Goal: Task Accomplishment & Management: Use online tool/utility

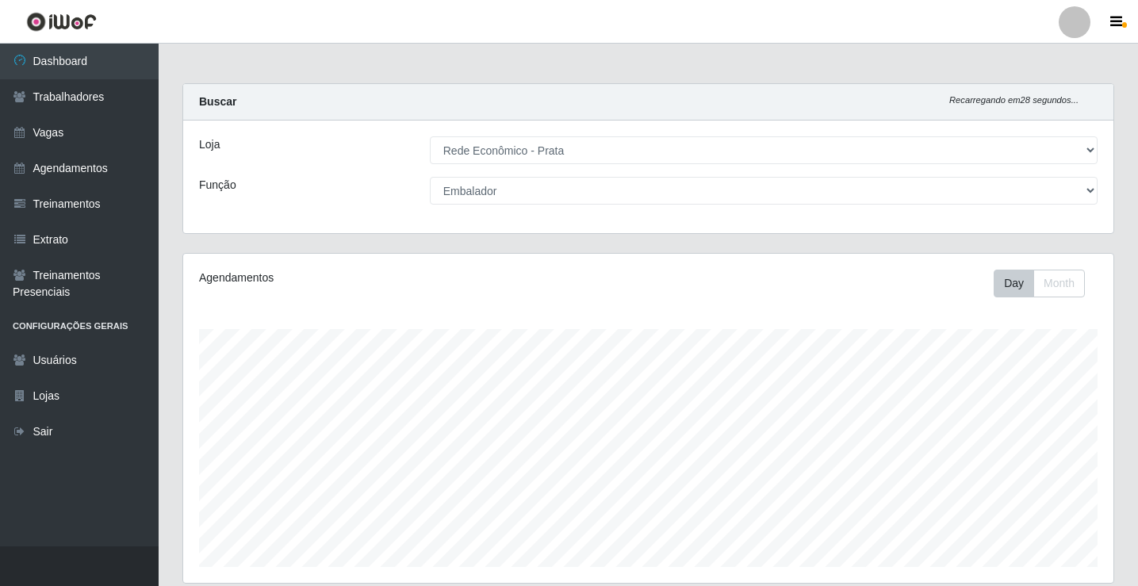
select select "192"
select select "1"
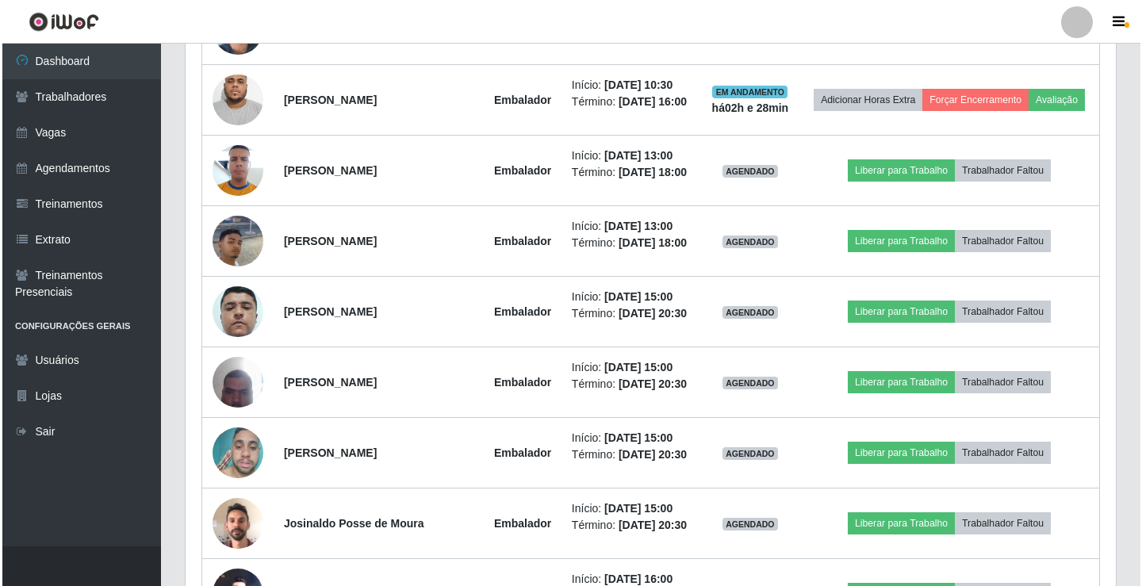
scroll to position [1374, 0]
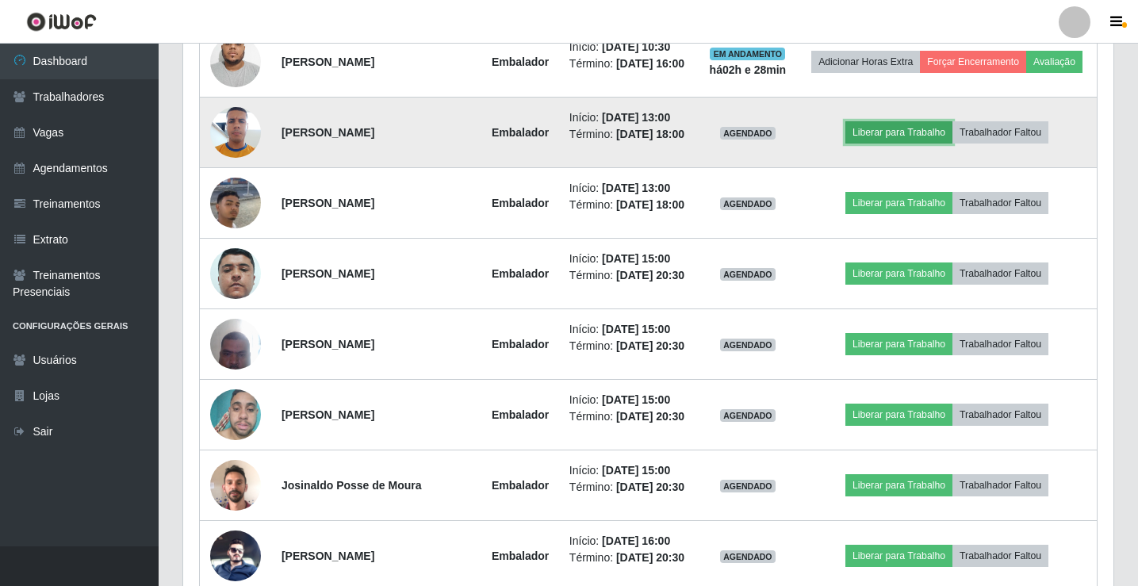
click at [915, 143] on button "Liberar para Trabalho" at bounding box center [898, 132] width 107 height 22
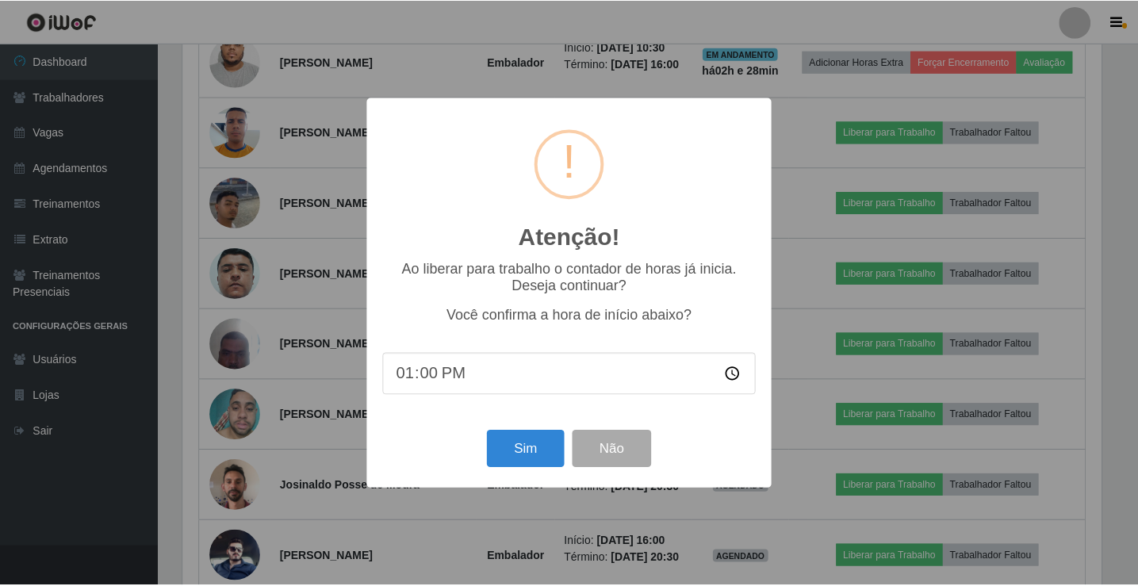
scroll to position [329, 922]
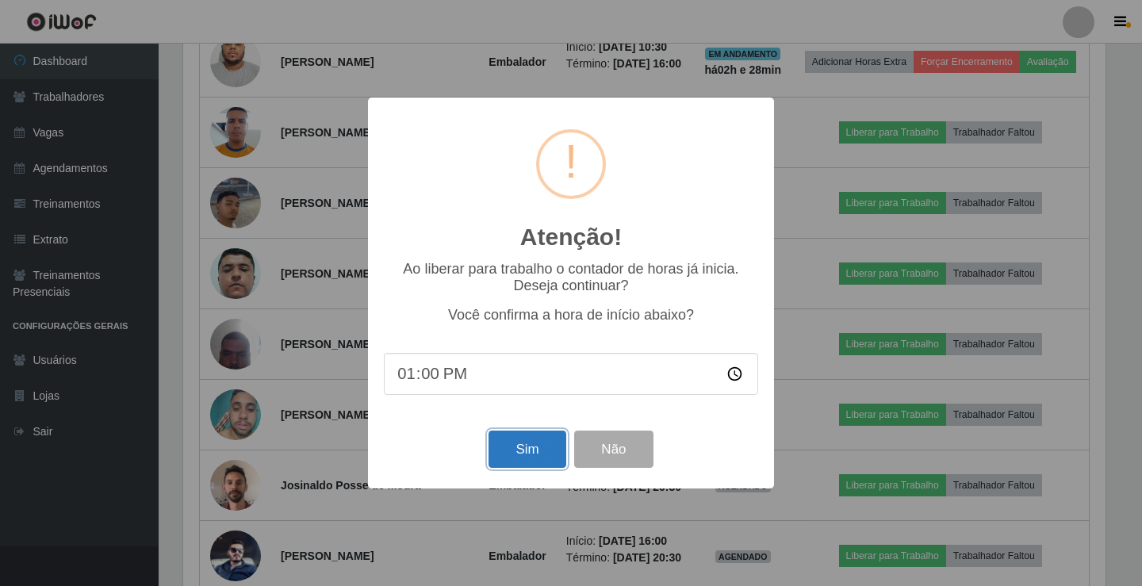
click at [534, 457] on button "Sim" at bounding box center [526, 448] width 77 height 37
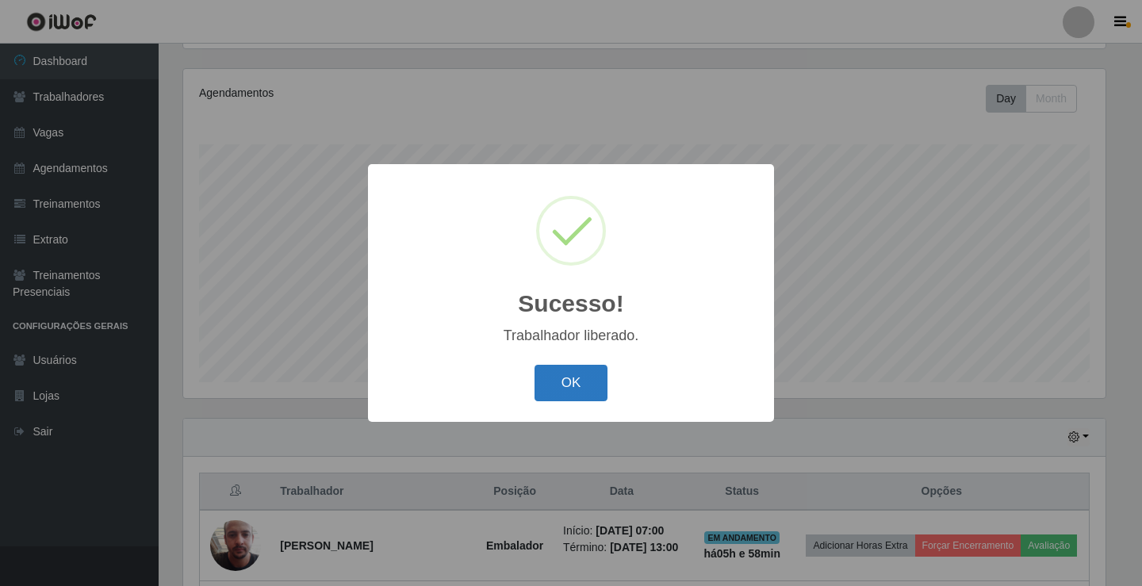
click at [597, 384] on button "OK" at bounding box center [571, 383] width 74 height 37
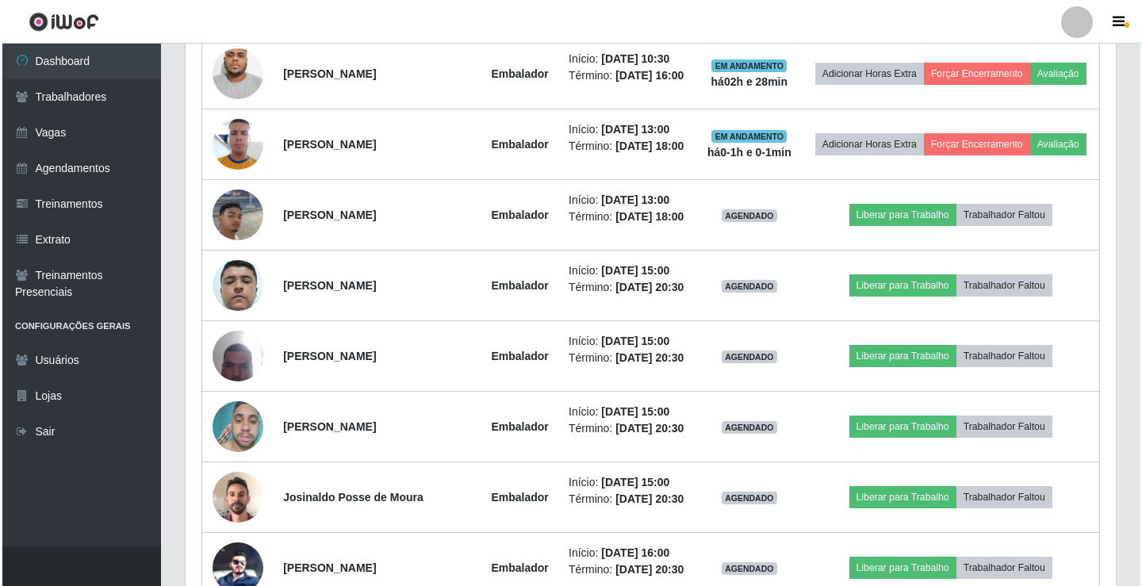
scroll to position [1374, 0]
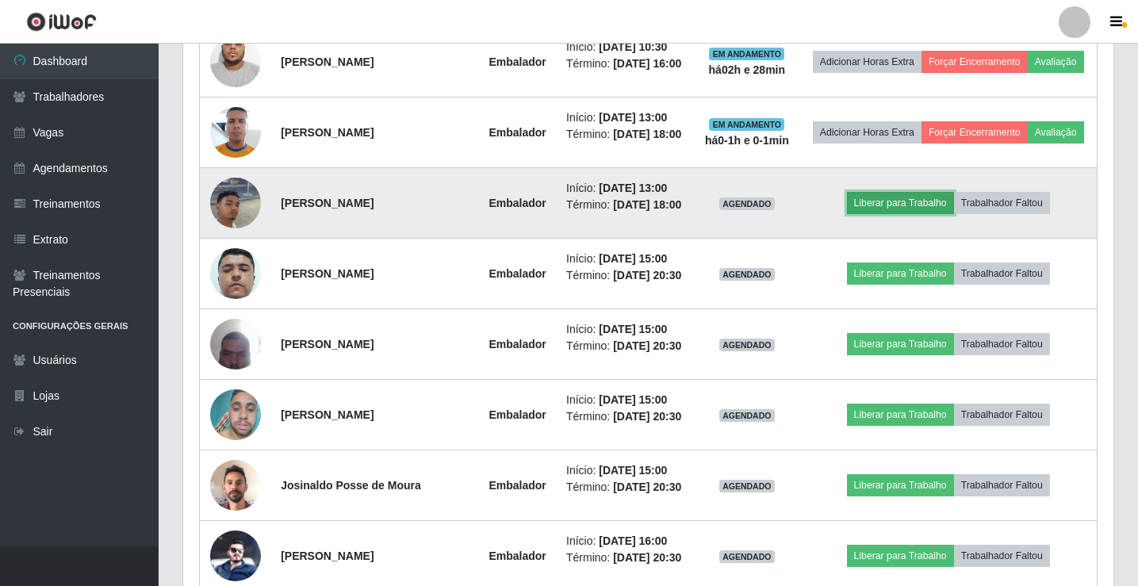
click at [914, 214] on button "Liberar para Trabalho" at bounding box center [900, 203] width 107 height 22
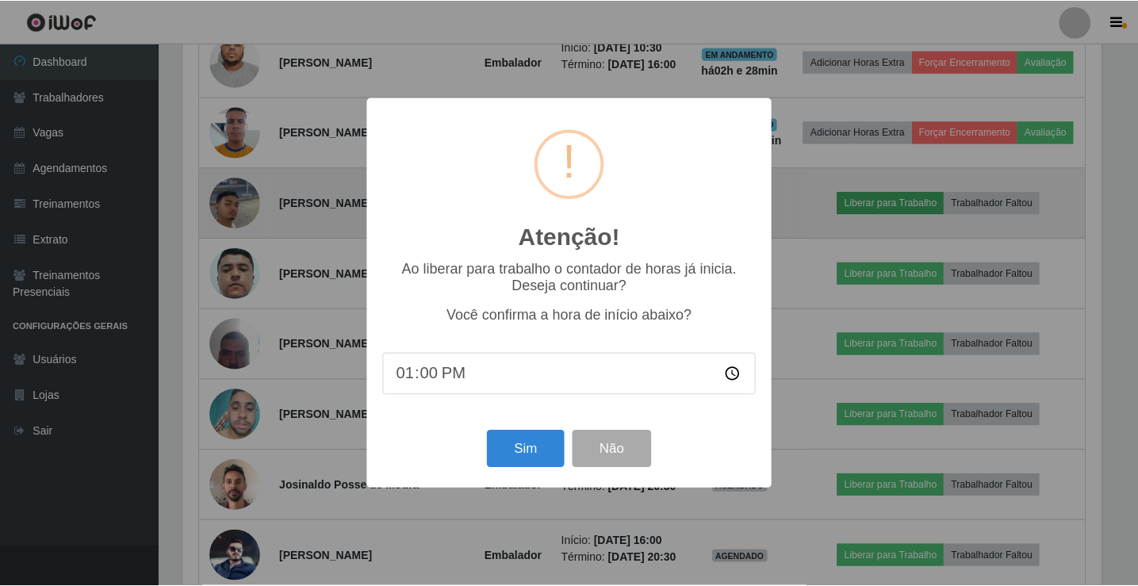
scroll to position [329, 922]
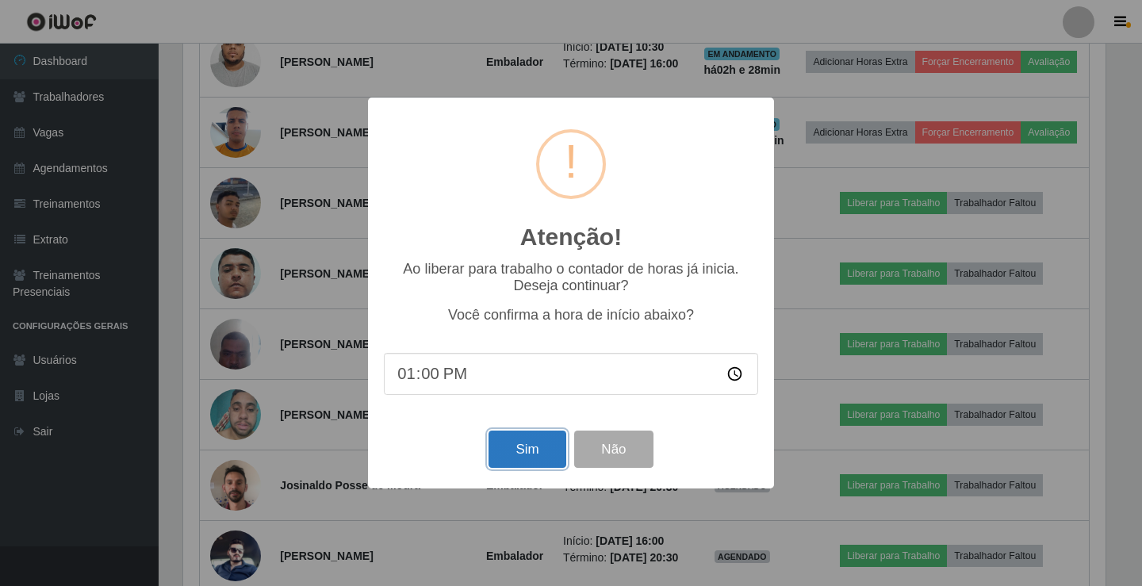
click at [547, 457] on button "Sim" at bounding box center [526, 448] width 77 height 37
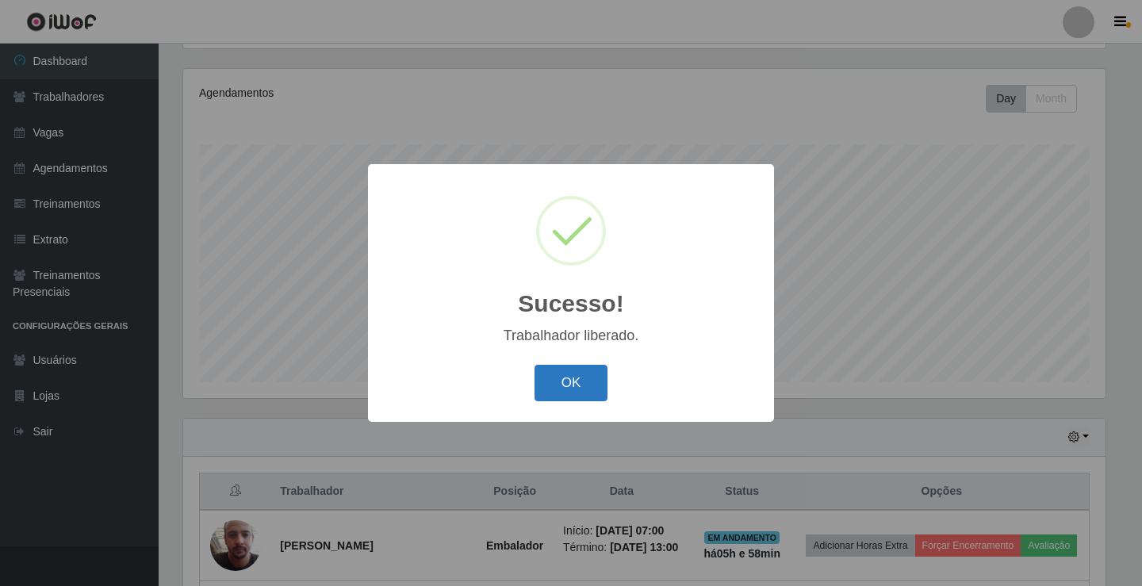
click at [579, 387] on button "OK" at bounding box center [571, 383] width 74 height 37
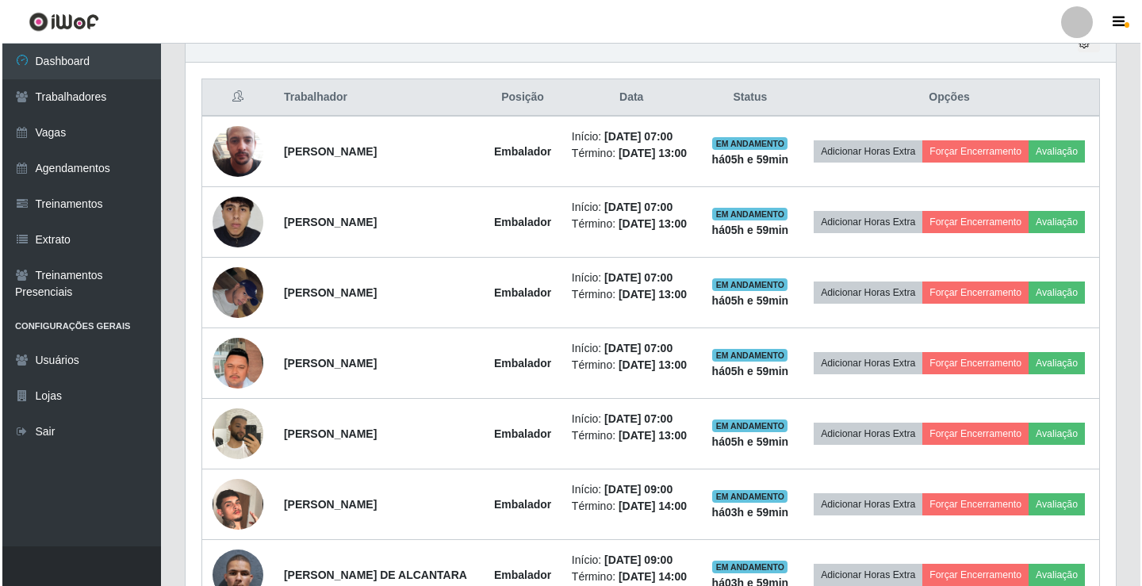
scroll to position [581, 0]
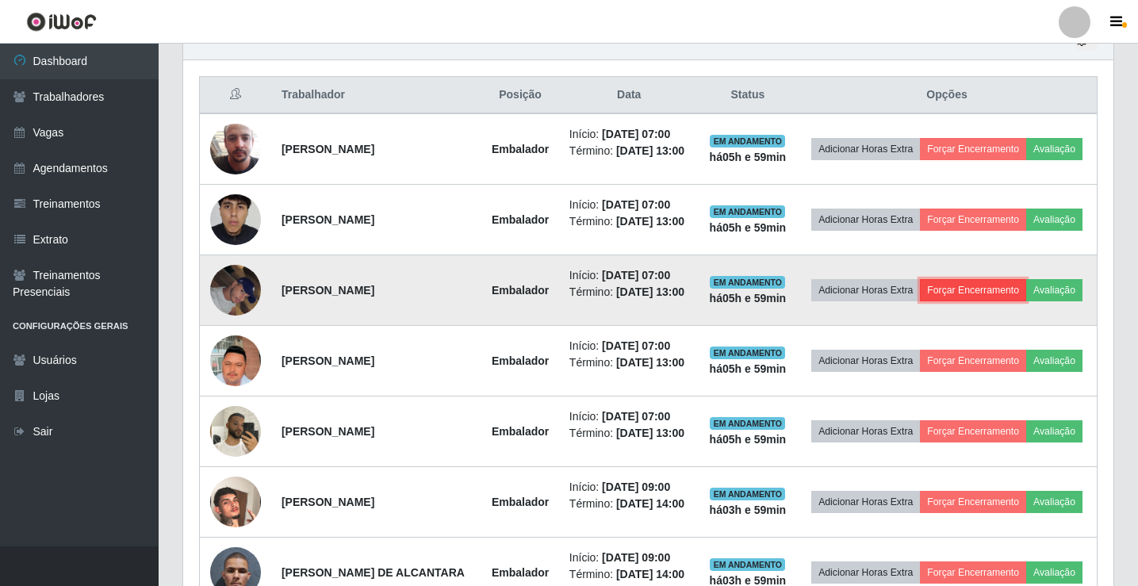
click at [1026, 301] on button "Forçar Encerramento" at bounding box center [973, 290] width 106 height 22
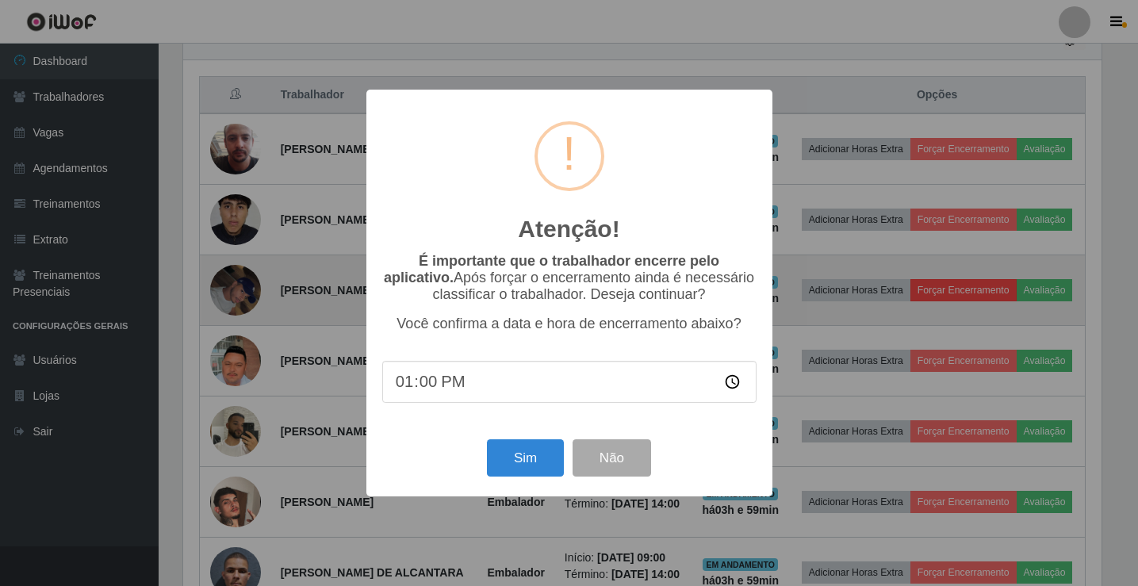
scroll to position [329, 922]
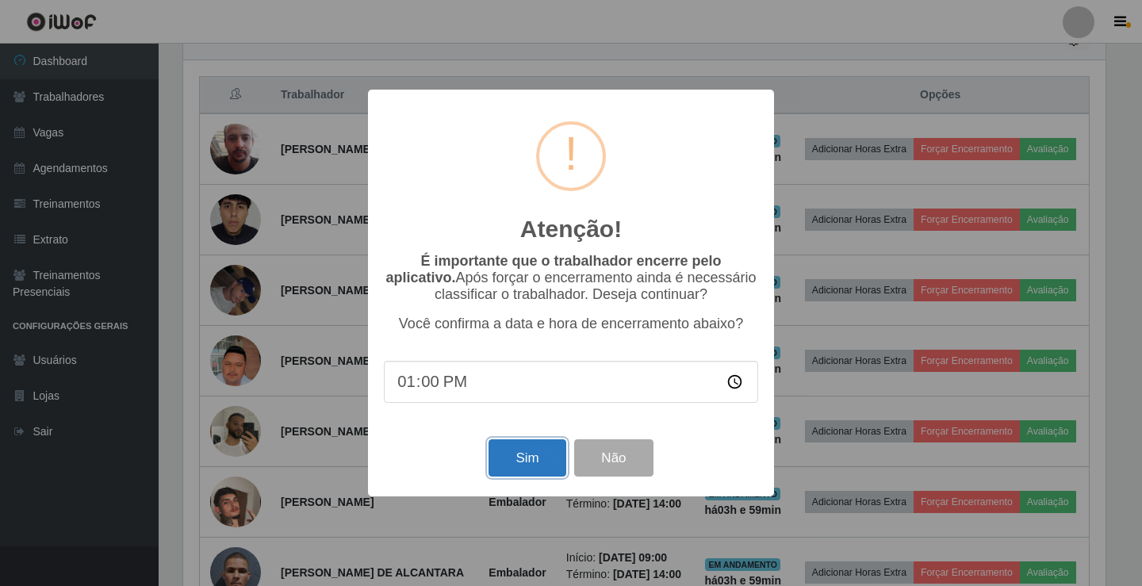
click at [557, 468] on button "Sim" at bounding box center [526, 457] width 77 height 37
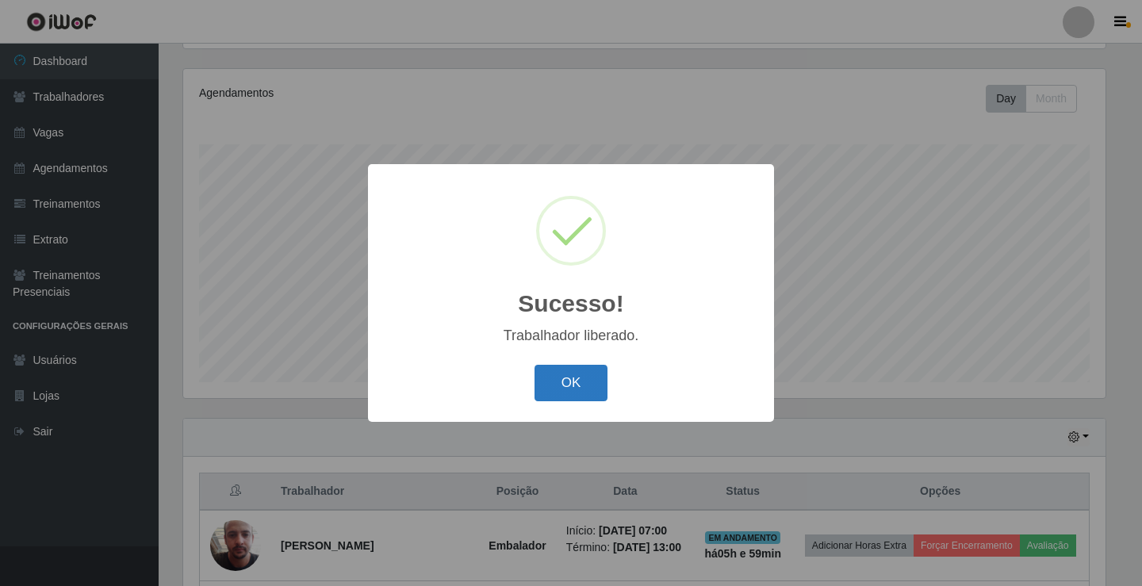
click at [592, 384] on button "OK" at bounding box center [571, 383] width 74 height 37
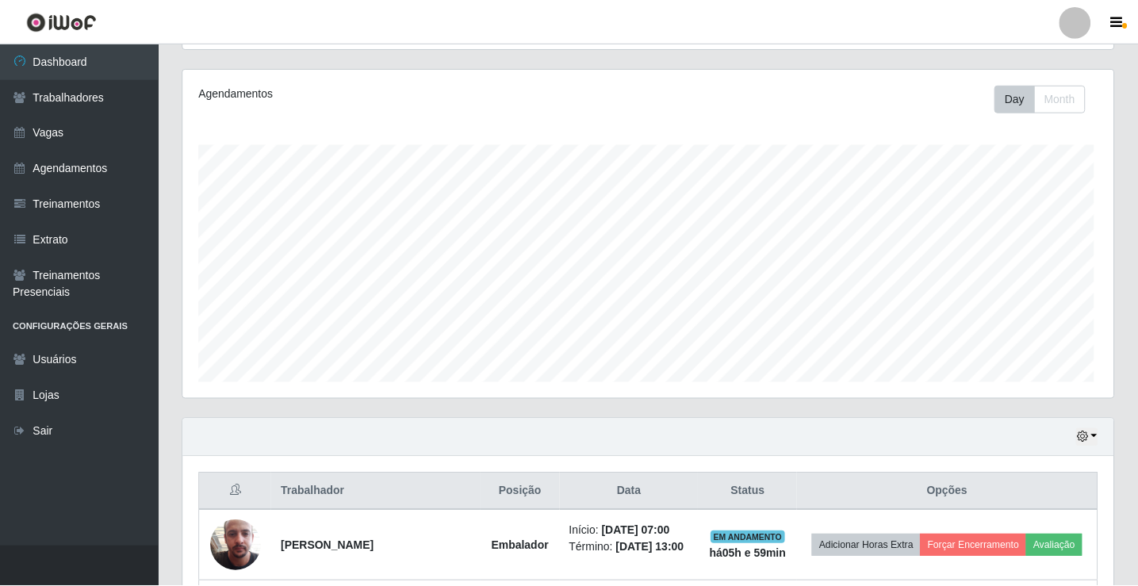
scroll to position [0, 0]
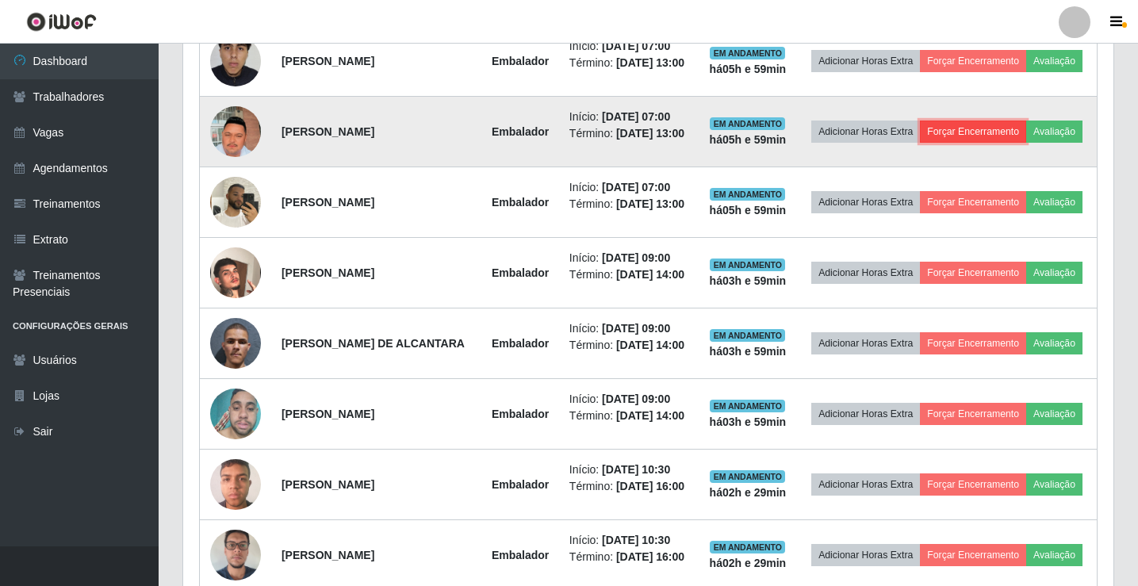
click at [1026, 143] on button "Forçar Encerramento" at bounding box center [973, 131] width 106 height 22
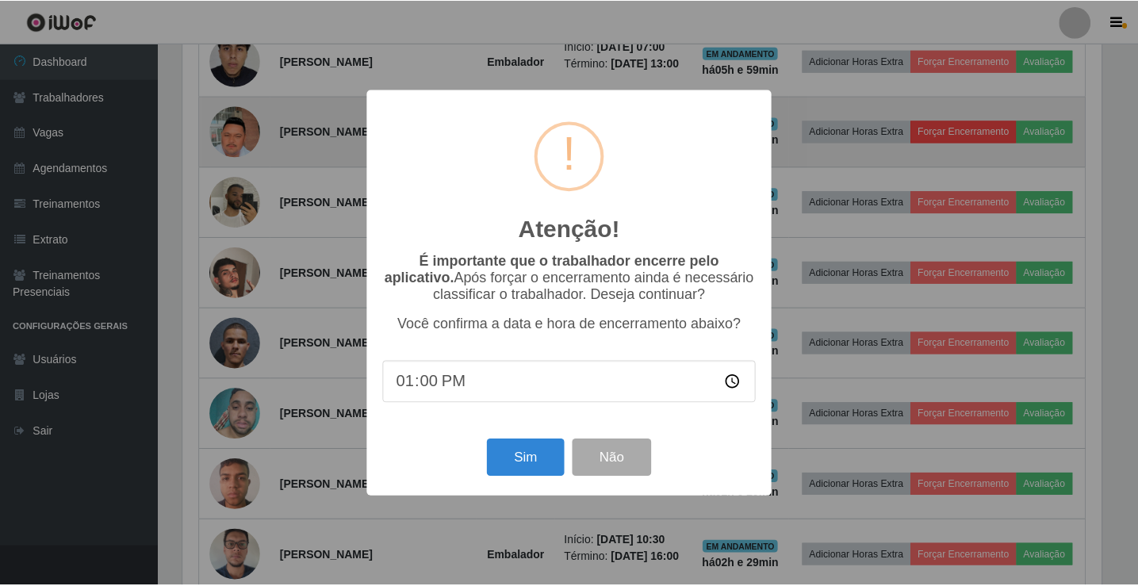
scroll to position [329, 922]
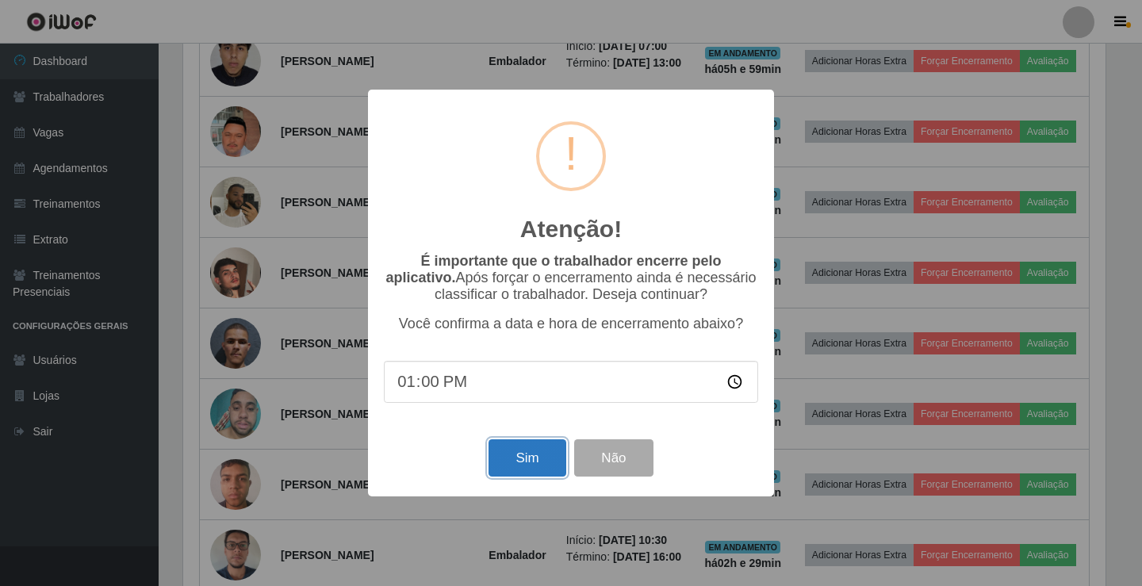
click at [539, 451] on button "Sim" at bounding box center [526, 457] width 77 height 37
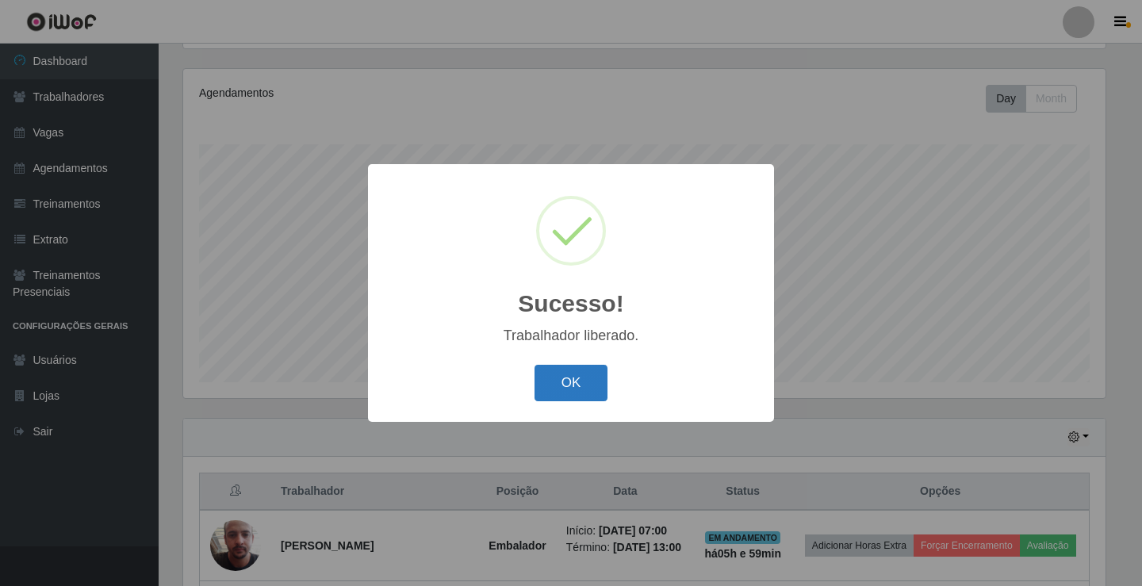
click at [560, 381] on button "OK" at bounding box center [571, 383] width 74 height 37
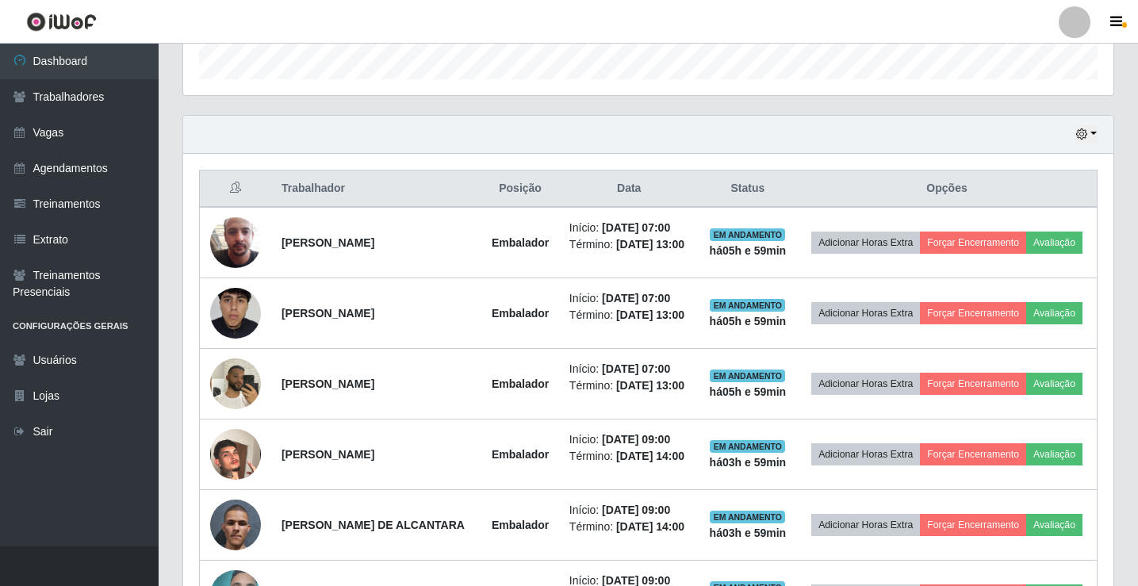
scroll to position [502, 0]
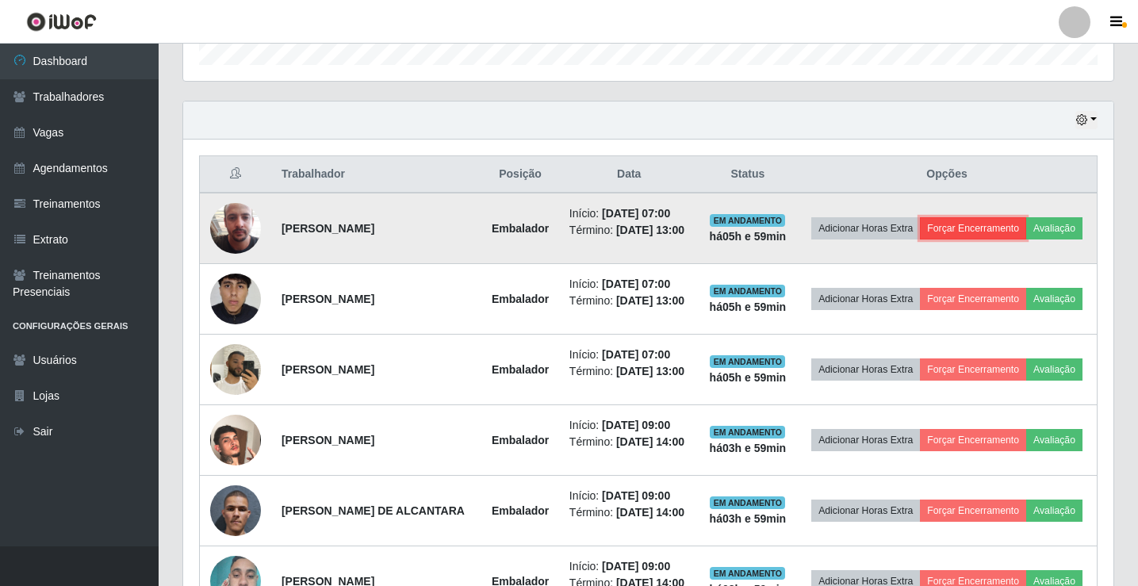
click at [1026, 226] on button "Forçar Encerramento" at bounding box center [973, 228] width 106 height 22
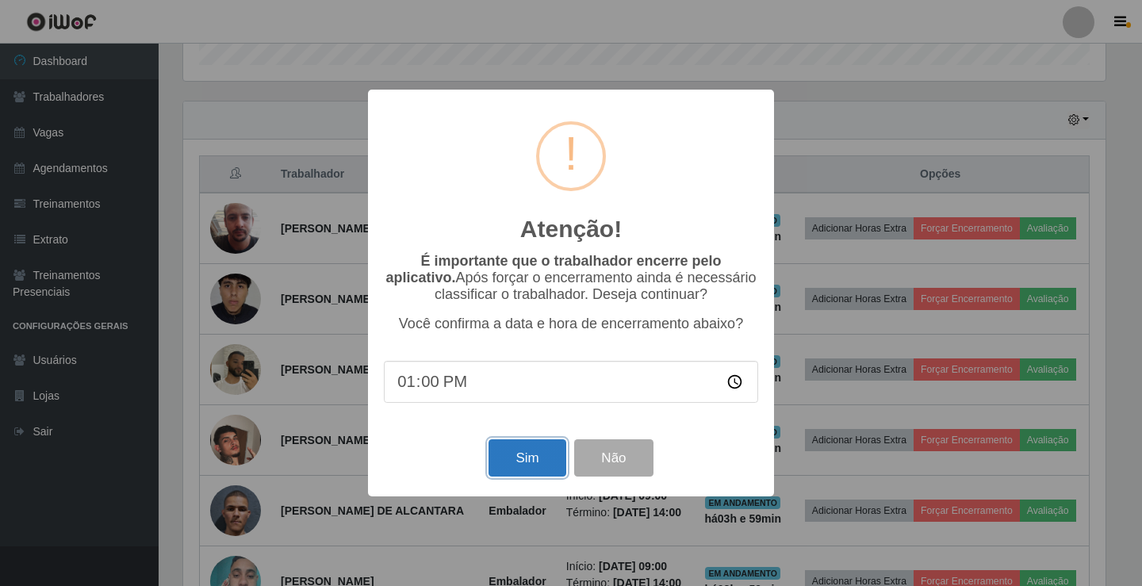
click at [558, 465] on button "Sim" at bounding box center [526, 457] width 77 height 37
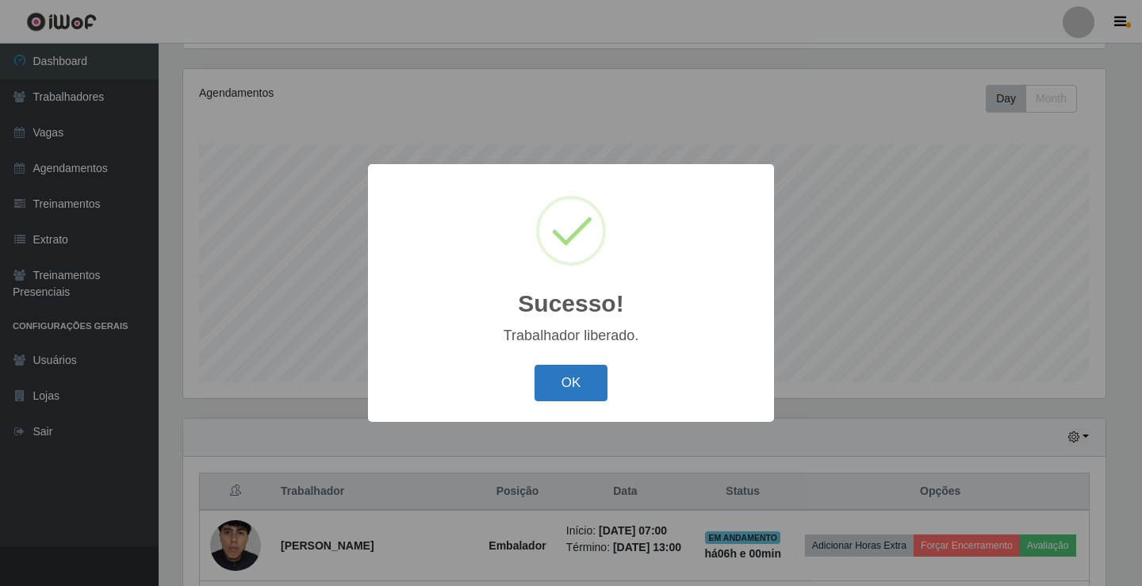
click at [576, 400] on button "OK" at bounding box center [571, 383] width 74 height 37
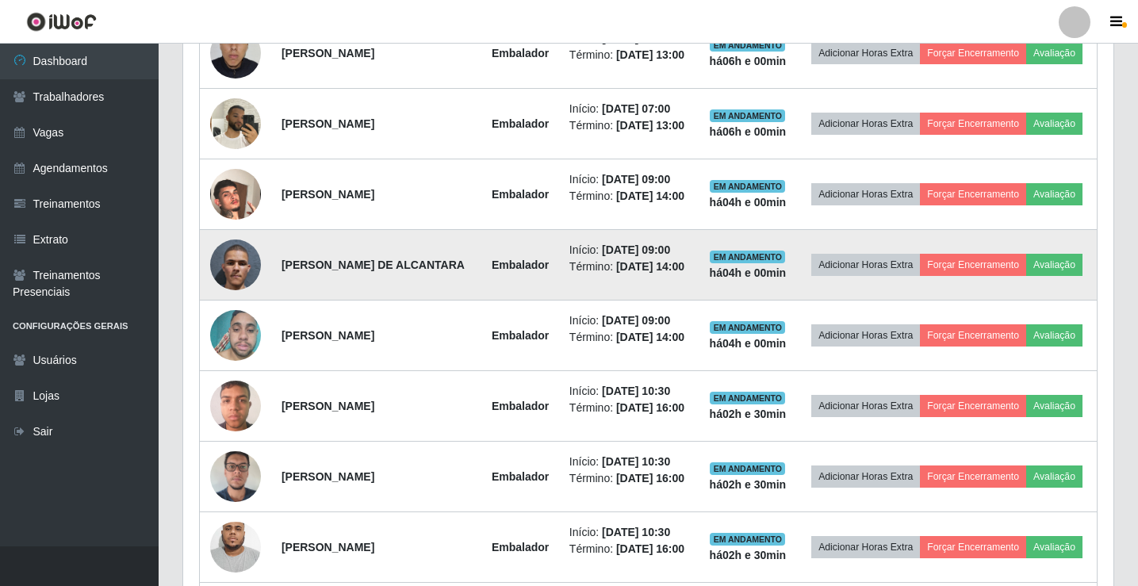
scroll to position [581, 0]
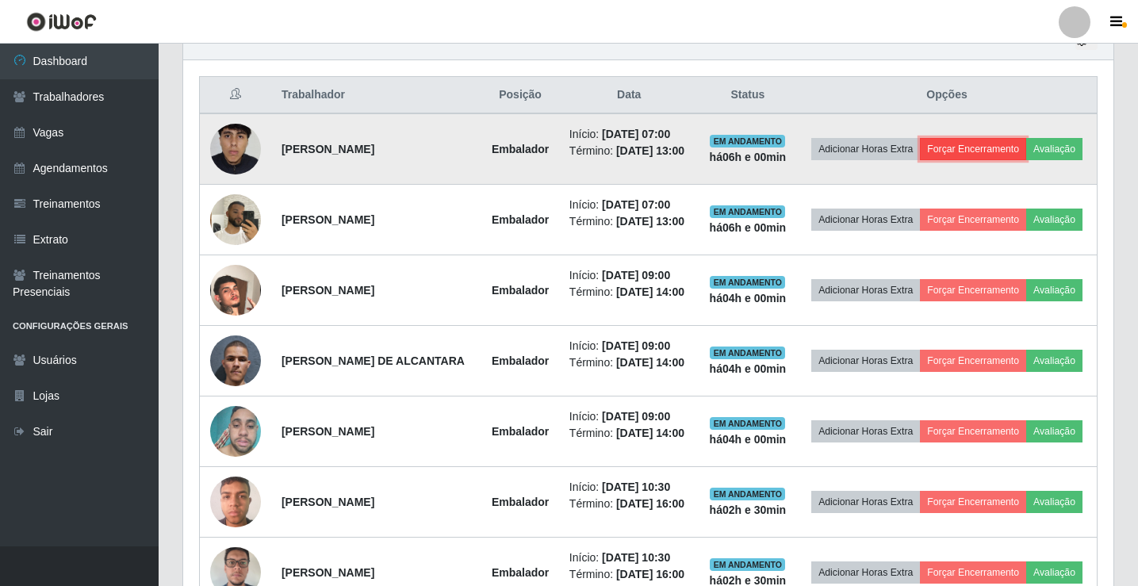
click at [1026, 154] on button "Forçar Encerramento" at bounding box center [973, 149] width 106 height 22
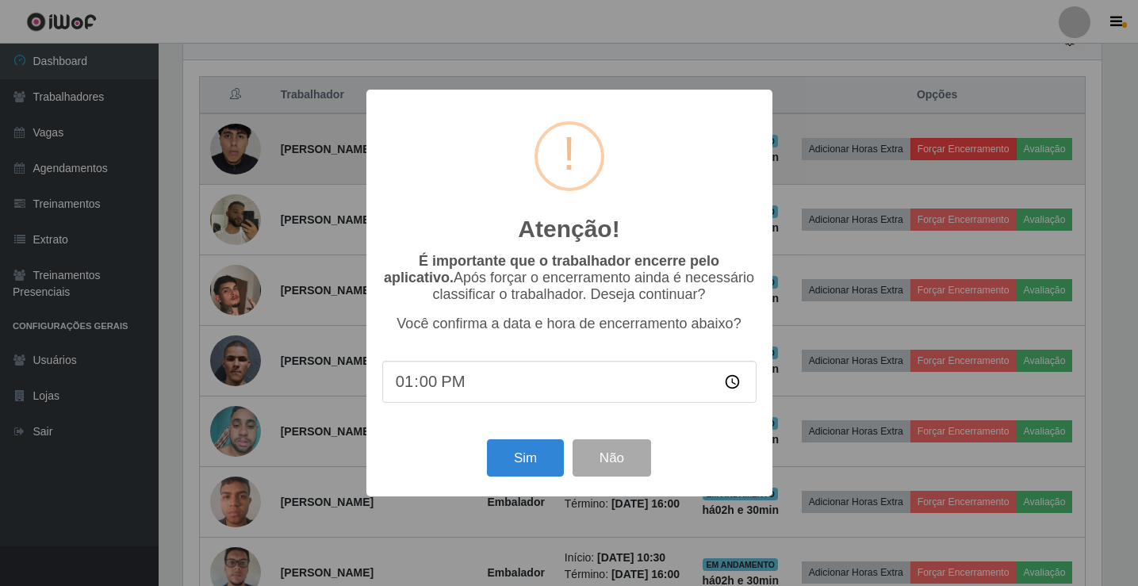
scroll to position [329, 922]
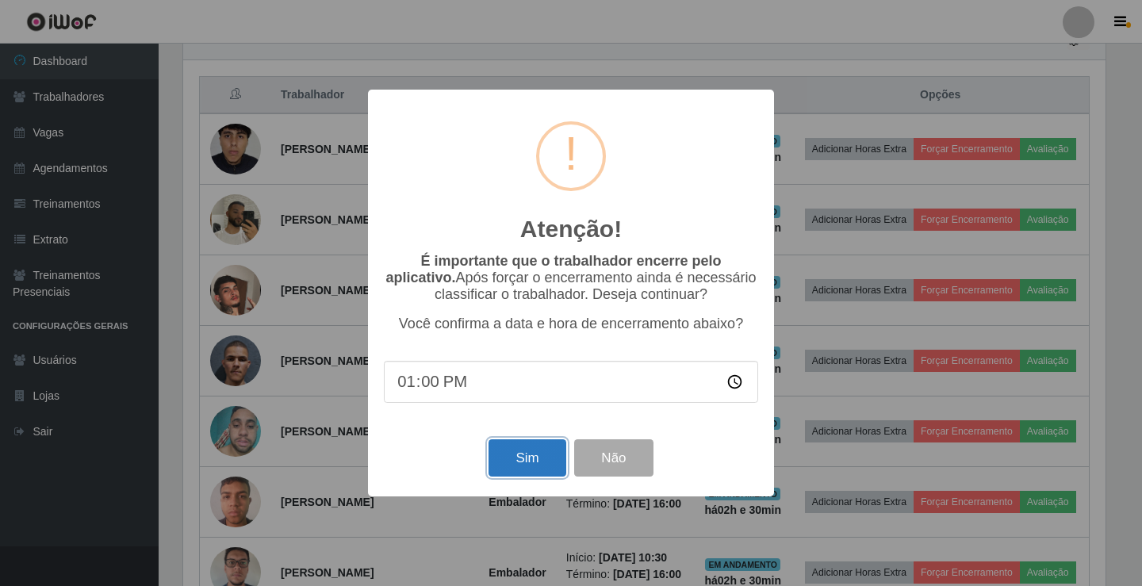
click at [532, 457] on button "Sim" at bounding box center [526, 457] width 77 height 37
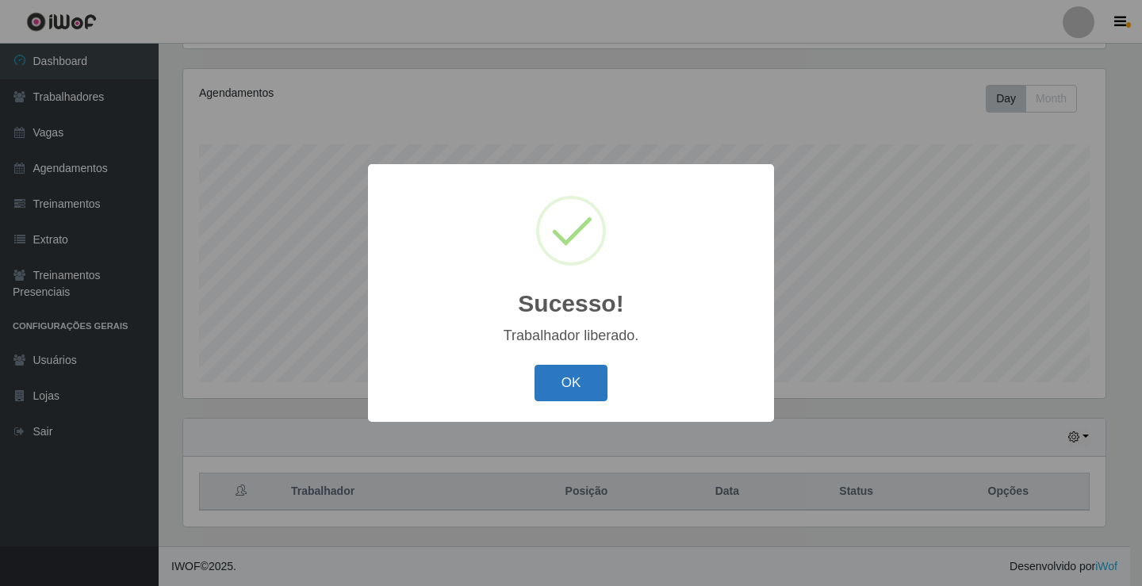
click at [589, 374] on button "OK" at bounding box center [571, 383] width 74 height 37
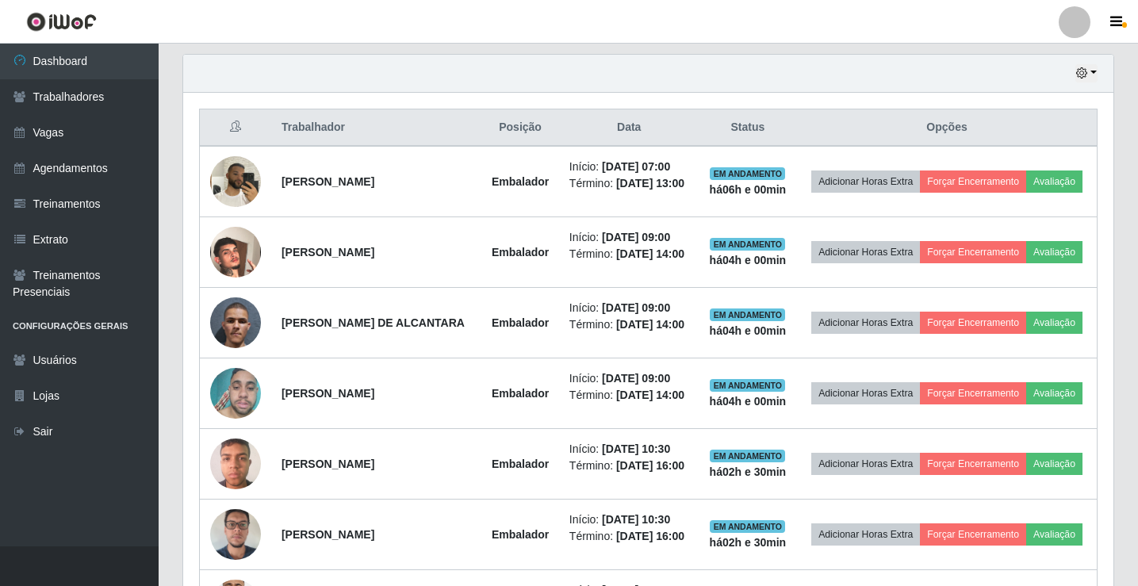
scroll to position [581, 0]
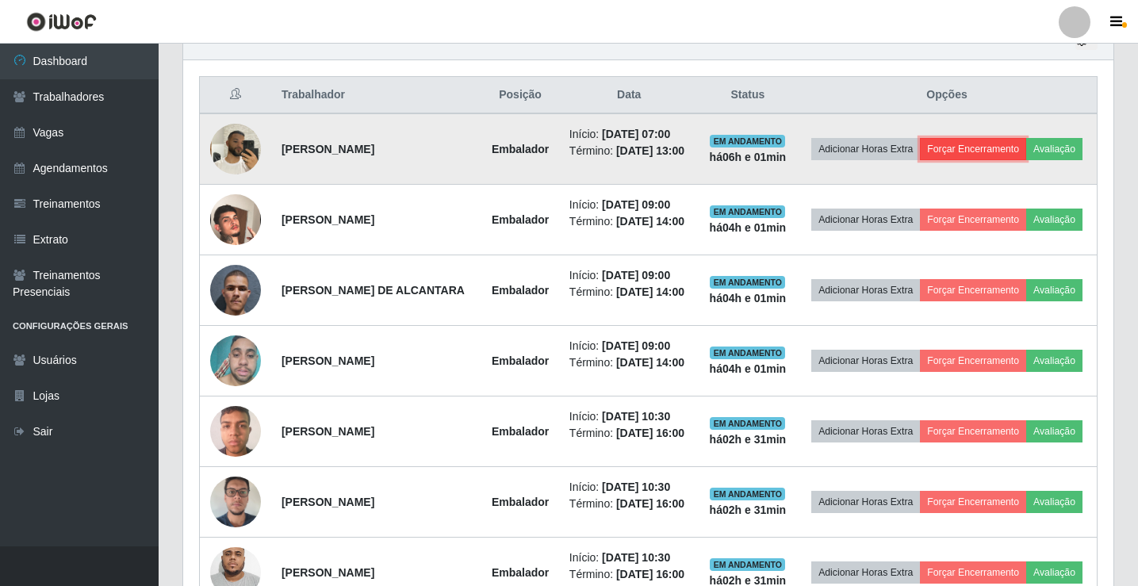
click at [1026, 139] on button "Forçar Encerramento" at bounding box center [973, 149] width 106 height 22
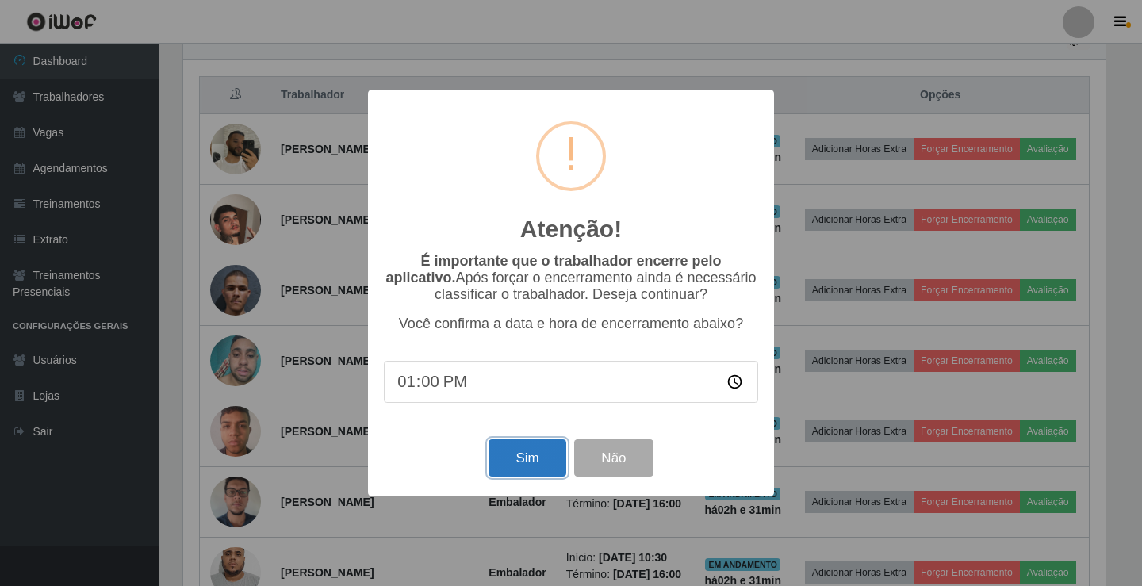
click at [515, 464] on button "Sim" at bounding box center [526, 457] width 77 height 37
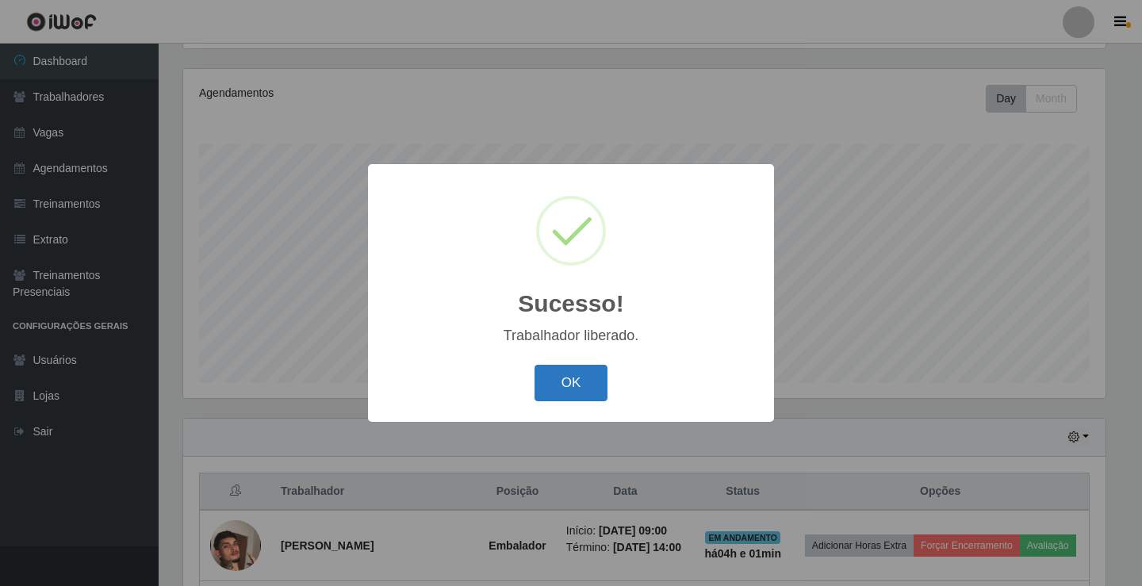
click at [581, 381] on button "OK" at bounding box center [571, 383] width 74 height 37
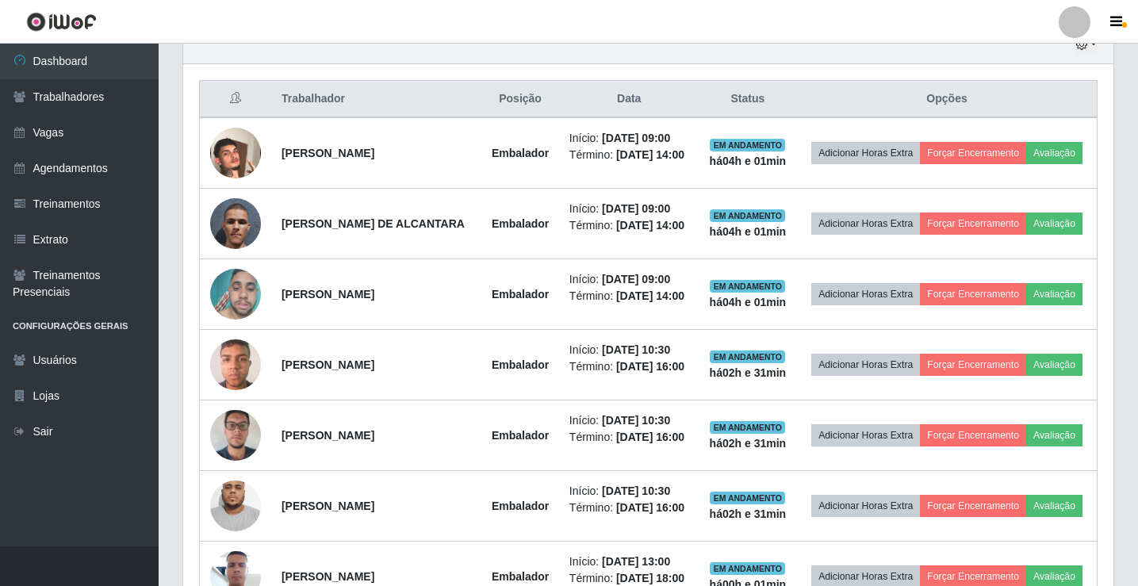
scroll to position [581, 0]
